Goal: Check status: Check status

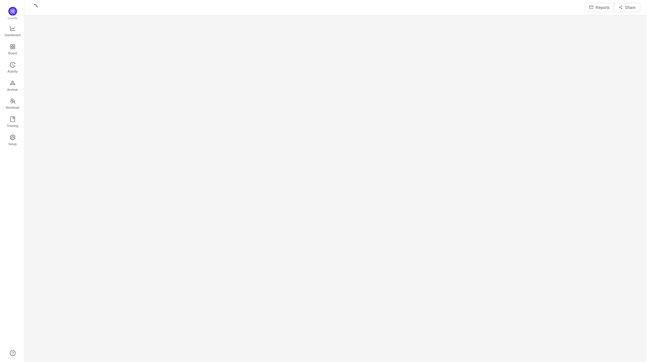
scroll to position [355, 612]
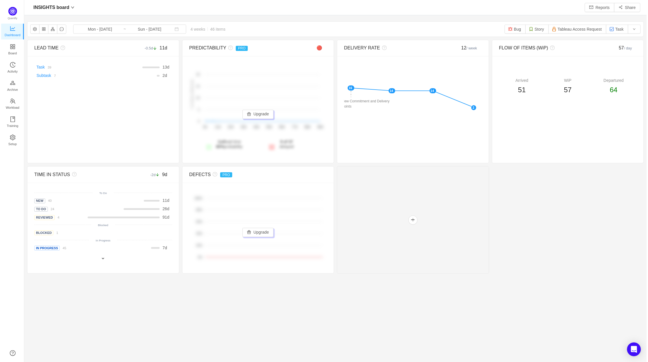
scroll to position [353, 612]
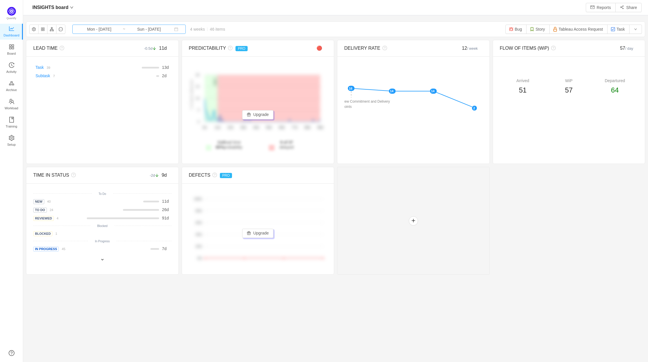
click at [112, 28] on input "Mon - [DATE]" at bounding box center [99, 29] width 47 height 6
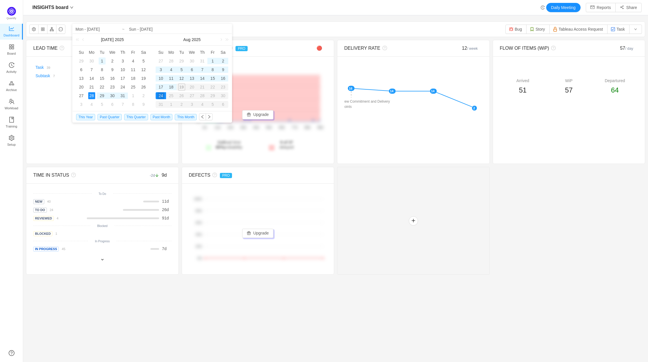
click at [100, 58] on div "1" at bounding box center [102, 61] width 7 height 7
click at [175, 88] on td "18" at bounding box center [171, 87] width 10 height 9
type input "Tue - [DATE]"
type input "Mon - [DATE]"
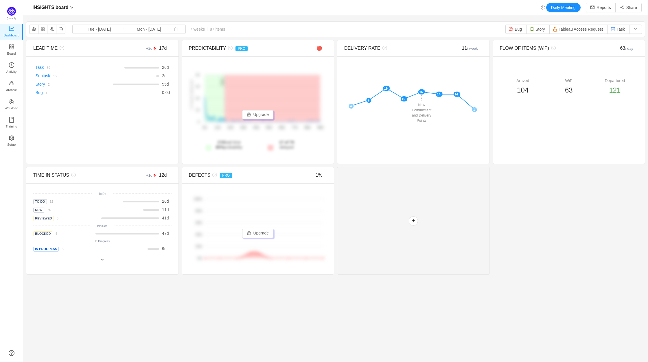
click at [392, 308] on section "INSIGHTS board Tue - [DATE] ~ Mon - [DATE] 7 weeks 87 items Bug Story Tableau A…" at bounding box center [335, 173] width 625 height 308
click at [109, 29] on input "Tue - [DATE]" at bounding box center [99, 29] width 47 height 6
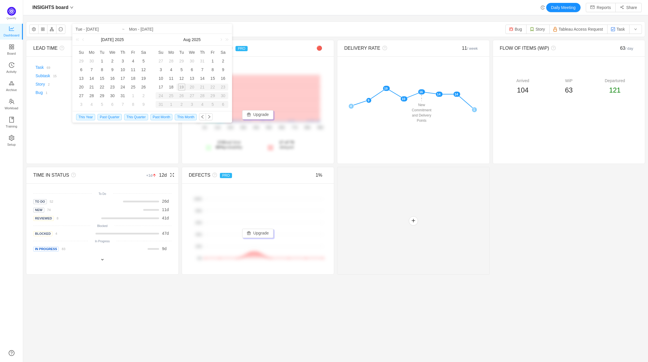
click at [114, 117] on span "Past Quarter" at bounding box center [109, 117] width 24 height 6
type input "Tue - [DATE]"
type input "Mon - [DATE]"
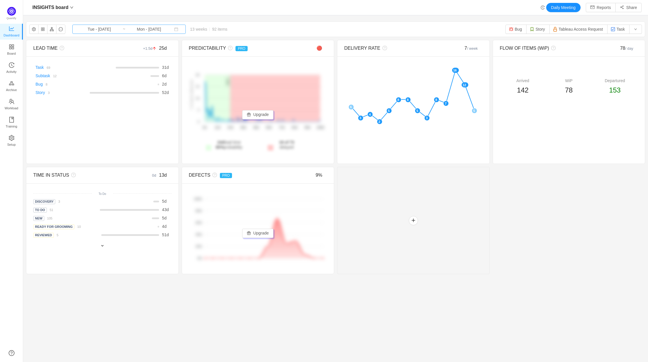
click at [126, 27] on input "Mon - [DATE]" at bounding box center [149, 29] width 47 height 6
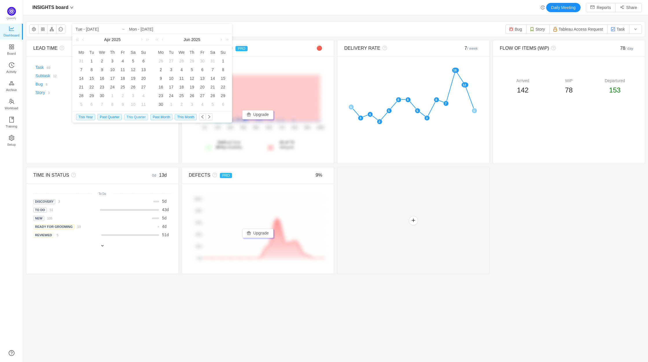
click at [134, 116] on span "This Quarter" at bounding box center [136, 117] width 24 height 6
type input "Tue - [DATE]"
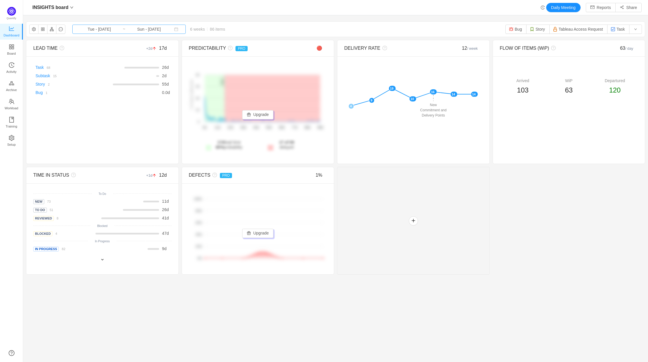
click at [128, 31] on input "Sun - [DATE]" at bounding box center [149, 29] width 47 height 6
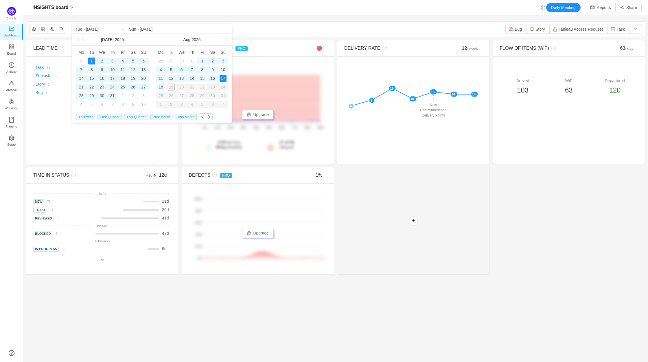
click at [162, 88] on div "18" at bounding box center [160, 87] width 7 height 7
click at [91, 60] on div "1" at bounding box center [91, 61] width 7 height 7
type input "Mon - [DATE]"
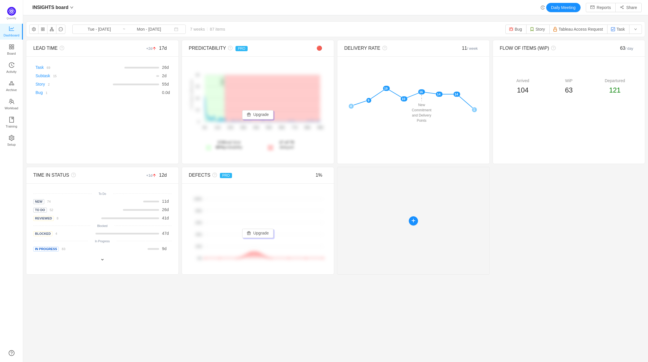
click at [410, 211] on div at bounding box center [413, 221] width 153 height 108
click at [563, 227] on div "LEAD TIME +2d 17d There are no delivered work items in the selected period Poss…" at bounding box center [335, 157] width 619 height 235
